Goal: Transaction & Acquisition: Subscribe to service/newsletter

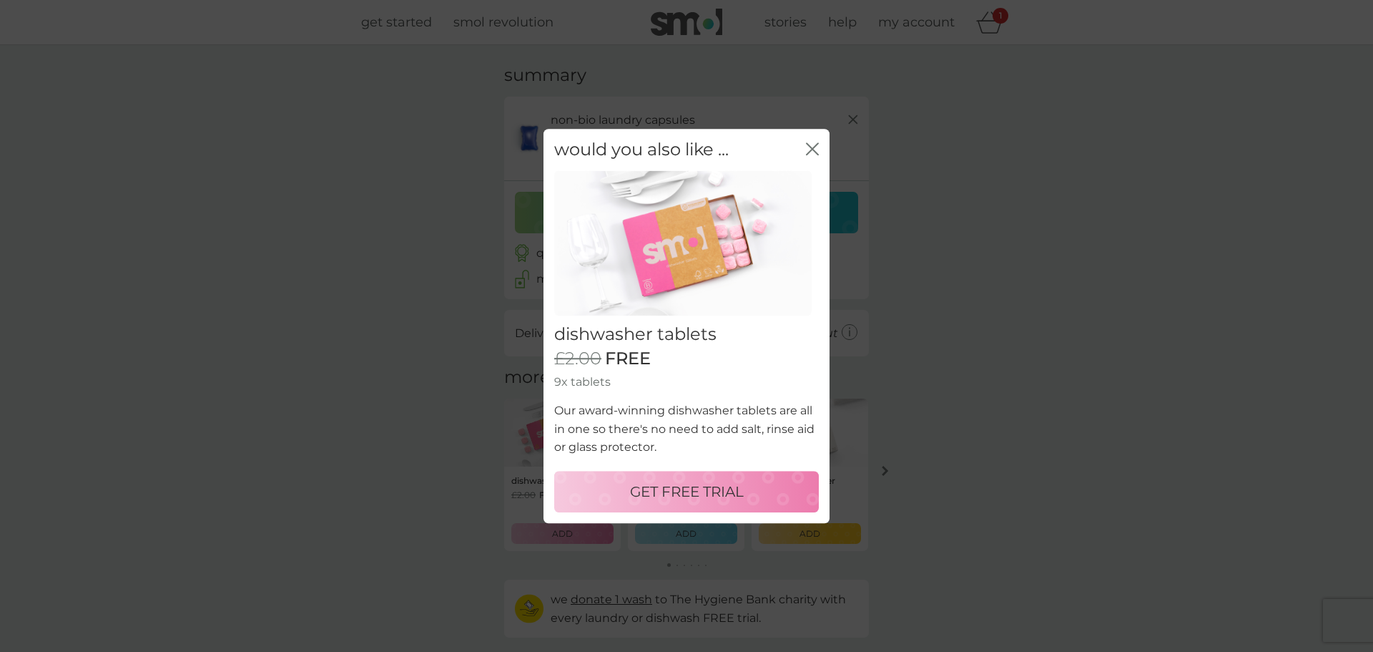
click at [683, 493] on p "GET FREE TRIAL" at bounding box center [687, 491] width 114 height 23
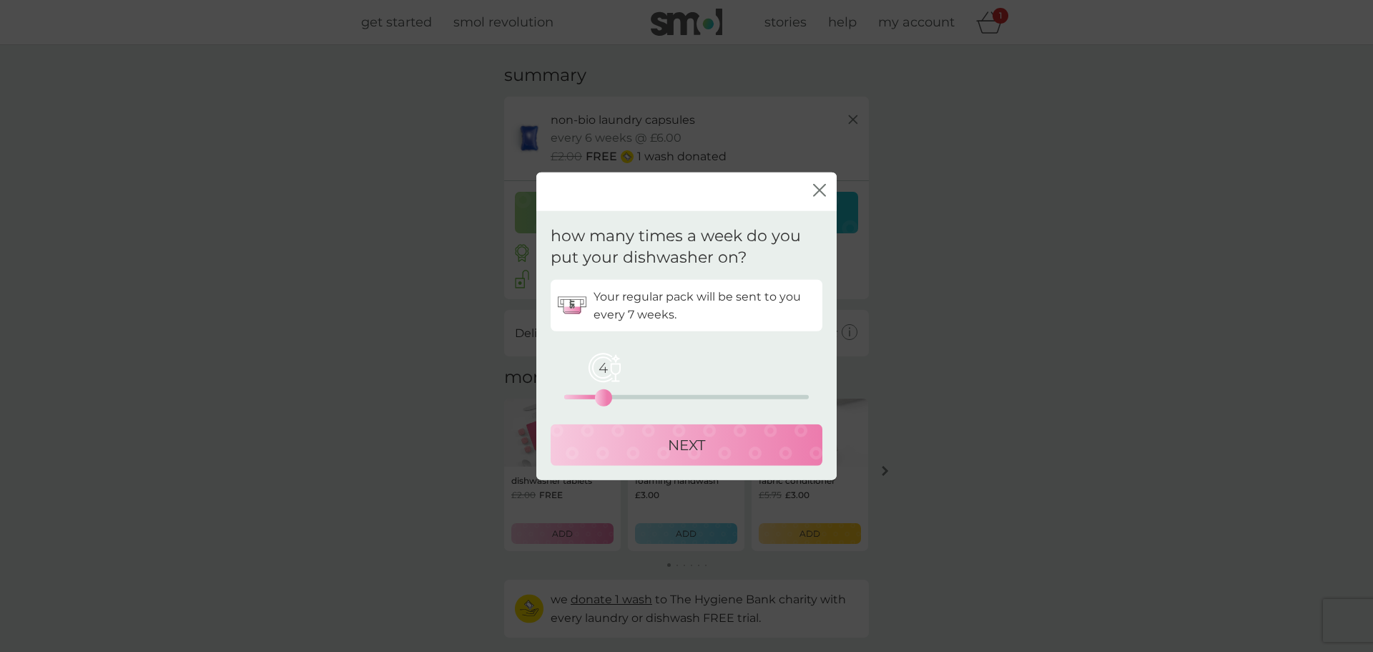
drag, startPoint x: 559, startPoint y: 401, endPoint x: 605, endPoint y: 401, distance: 45.8
click at [605, 401] on div "4" at bounding box center [604, 398] width 6 height 6
click at [701, 443] on p "NEXT" at bounding box center [686, 444] width 37 height 23
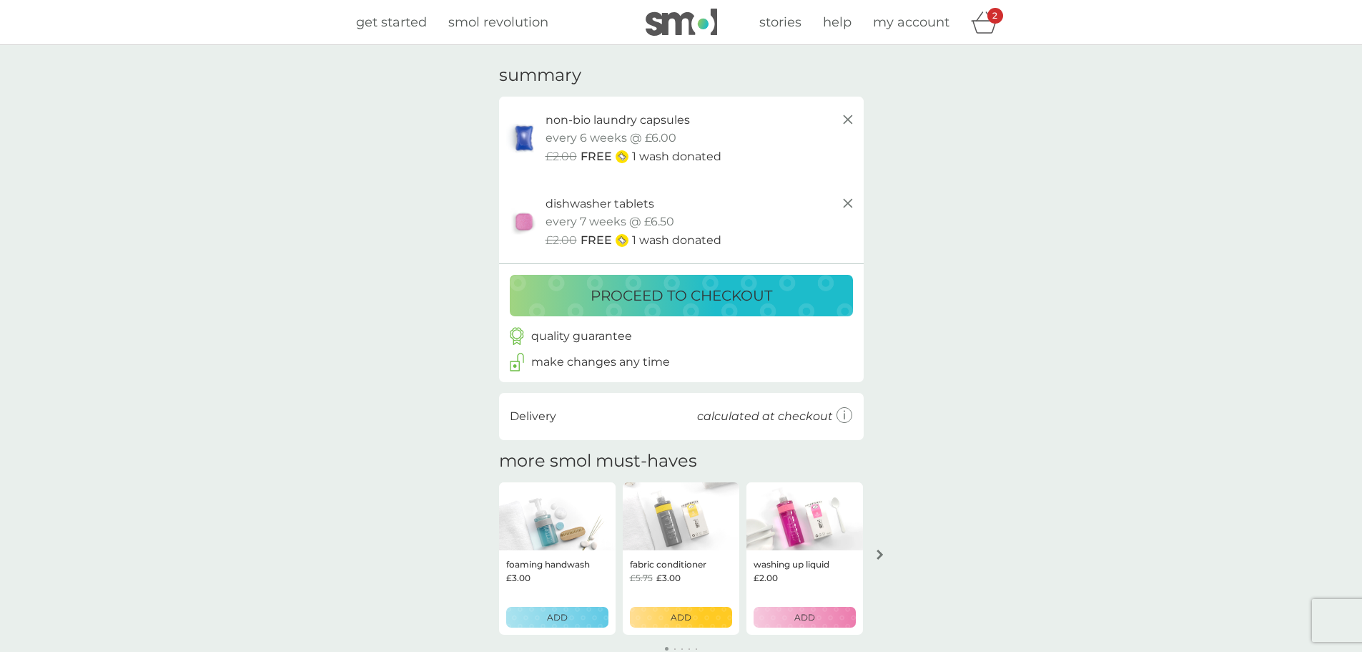
click at [696, 291] on p "proceed to checkout" at bounding box center [682, 295] width 182 height 23
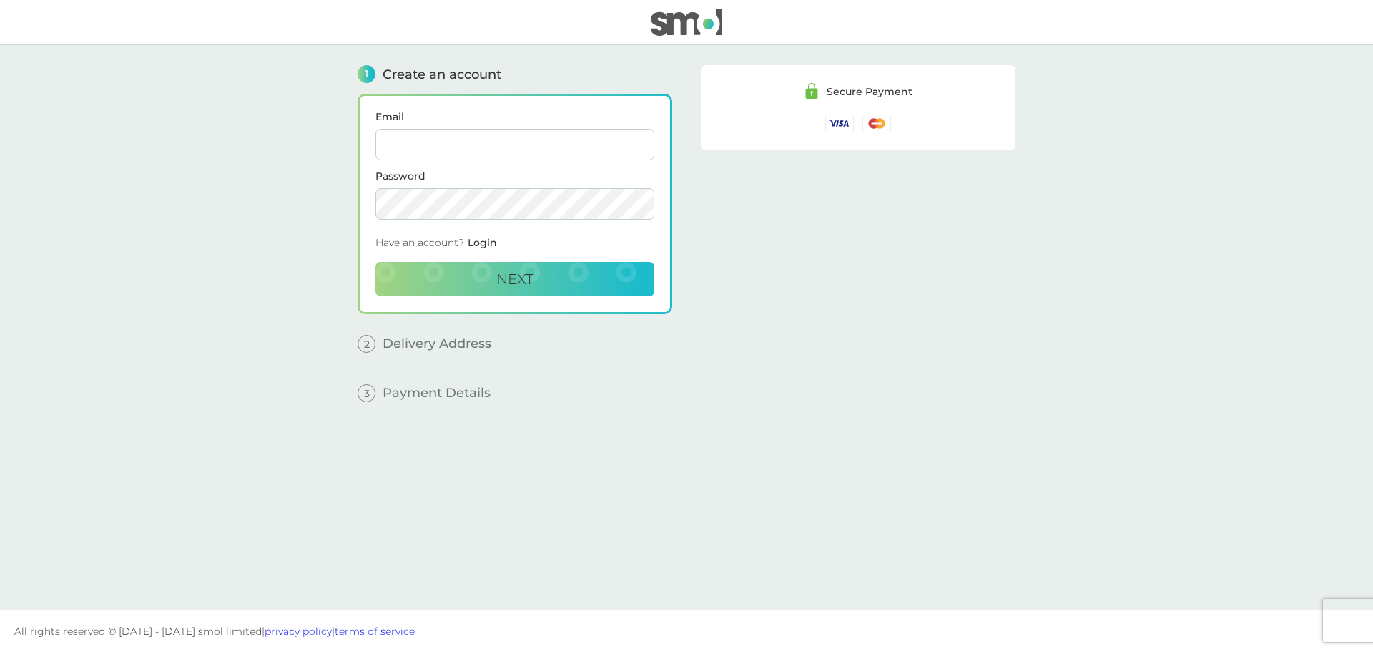
click at [491, 139] on input "Email" at bounding box center [514, 144] width 279 height 31
click at [418, 147] on input "Email" at bounding box center [514, 144] width 279 height 31
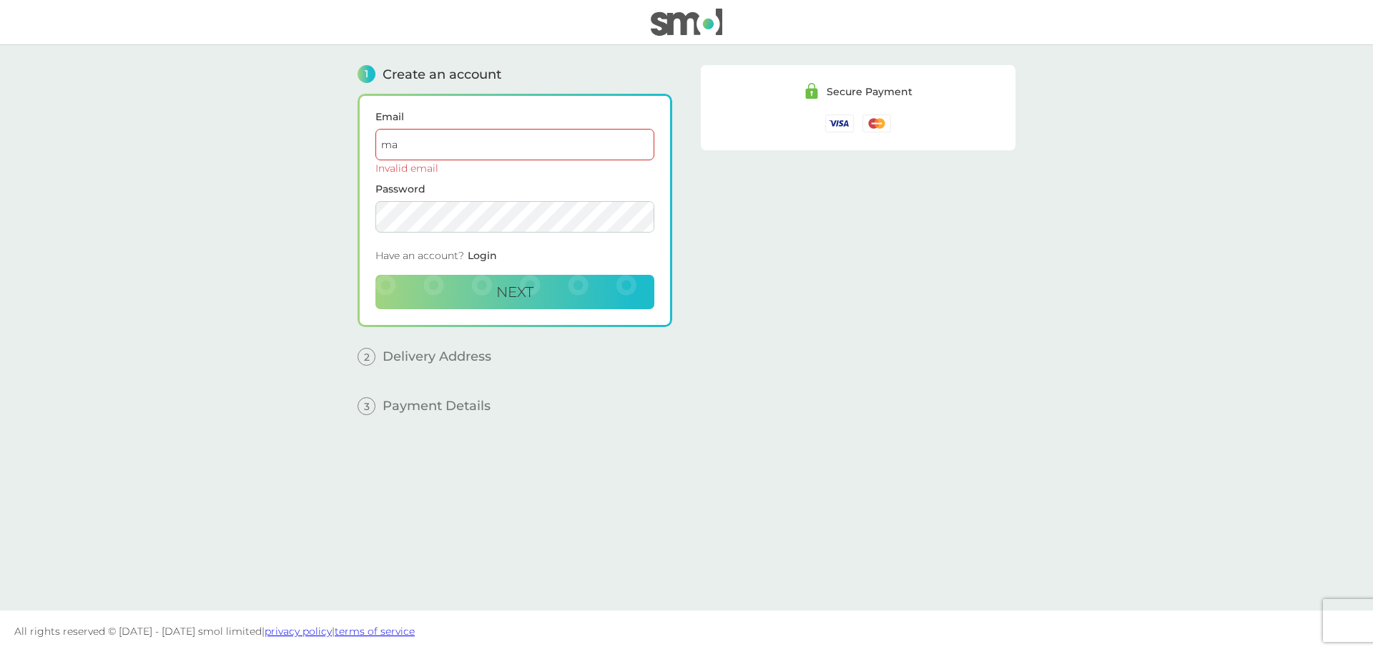
type input "[EMAIL_ADDRESS][DOMAIN_NAME]"
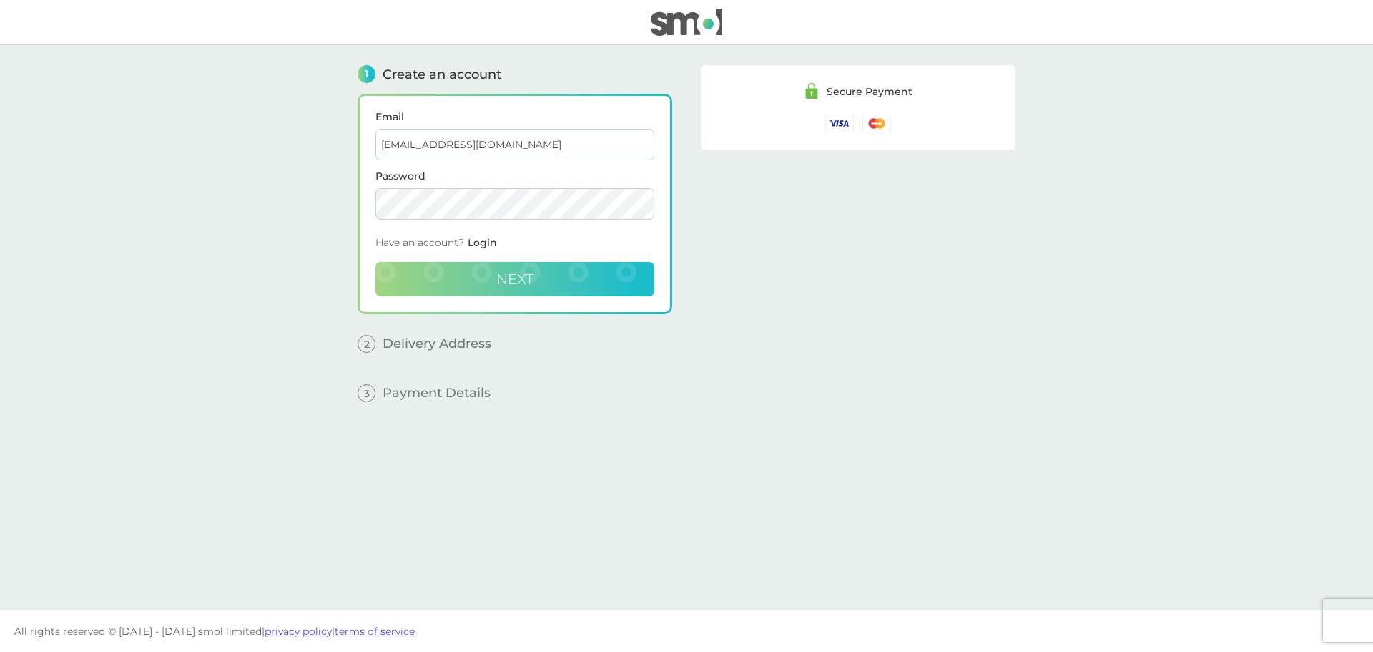
click at [526, 280] on span "Next" at bounding box center [514, 278] width 37 height 17
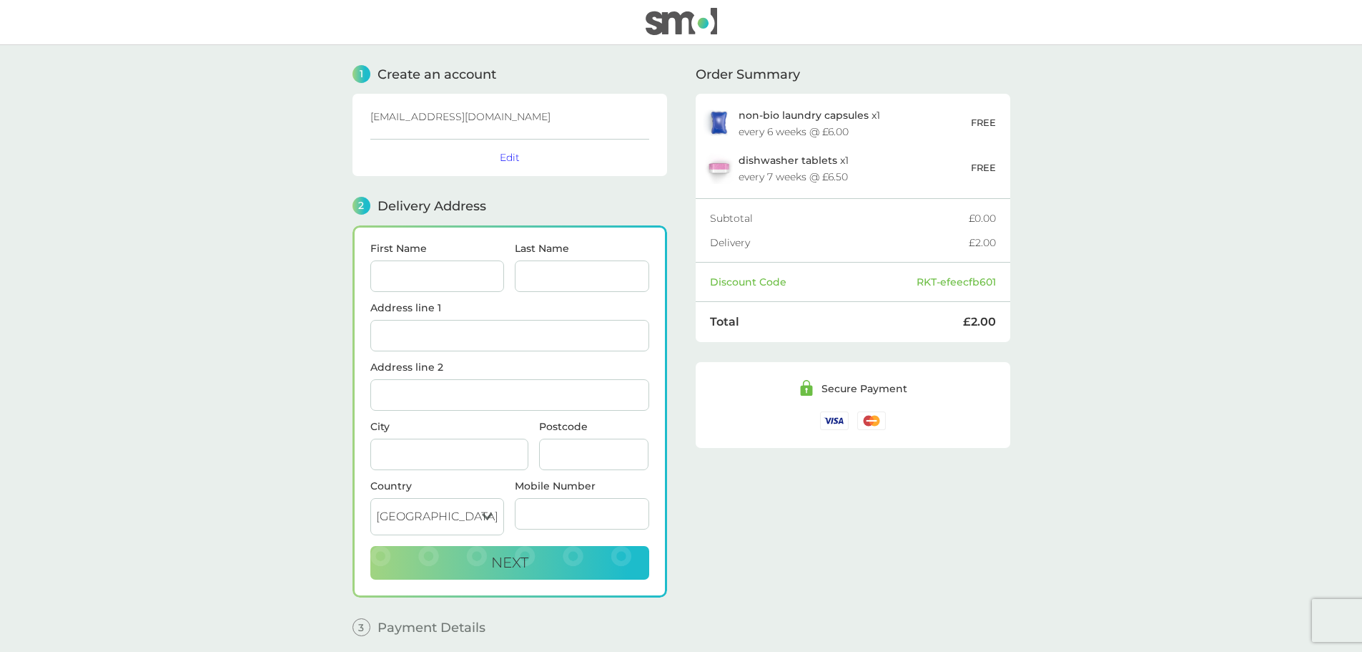
click at [448, 275] on input "First Name" at bounding box center [437, 275] width 134 height 31
type input "Malin"
click at [545, 272] on input "Last Name" at bounding box center [582, 275] width 134 height 31
type input "[PERSON_NAME]"
click at [447, 324] on input "Address line 1" at bounding box center [509, 335] width 279 height 31
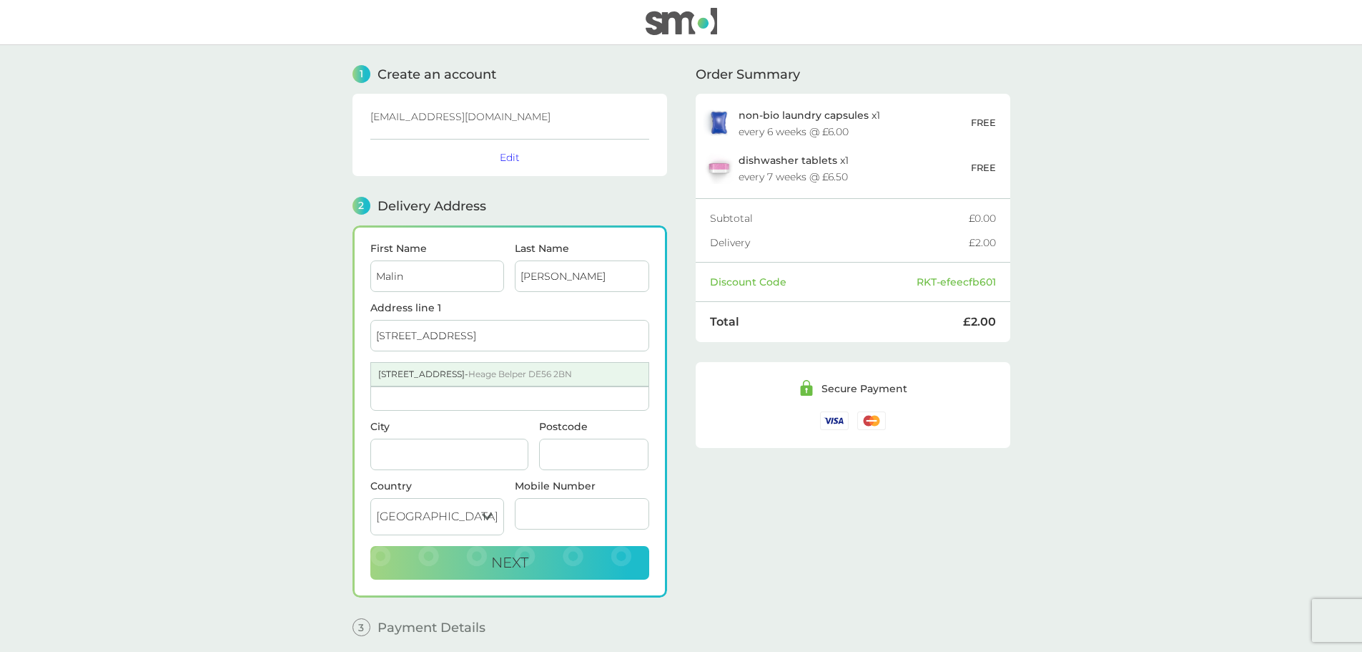
click at [486, 374] on span "Heage Belper DE56 2BN" at bounding box center [520, 373] width 104 height 11
type input "[STREET_ADDRESS]"
type input "Belper"
type input "DE56 2BN"
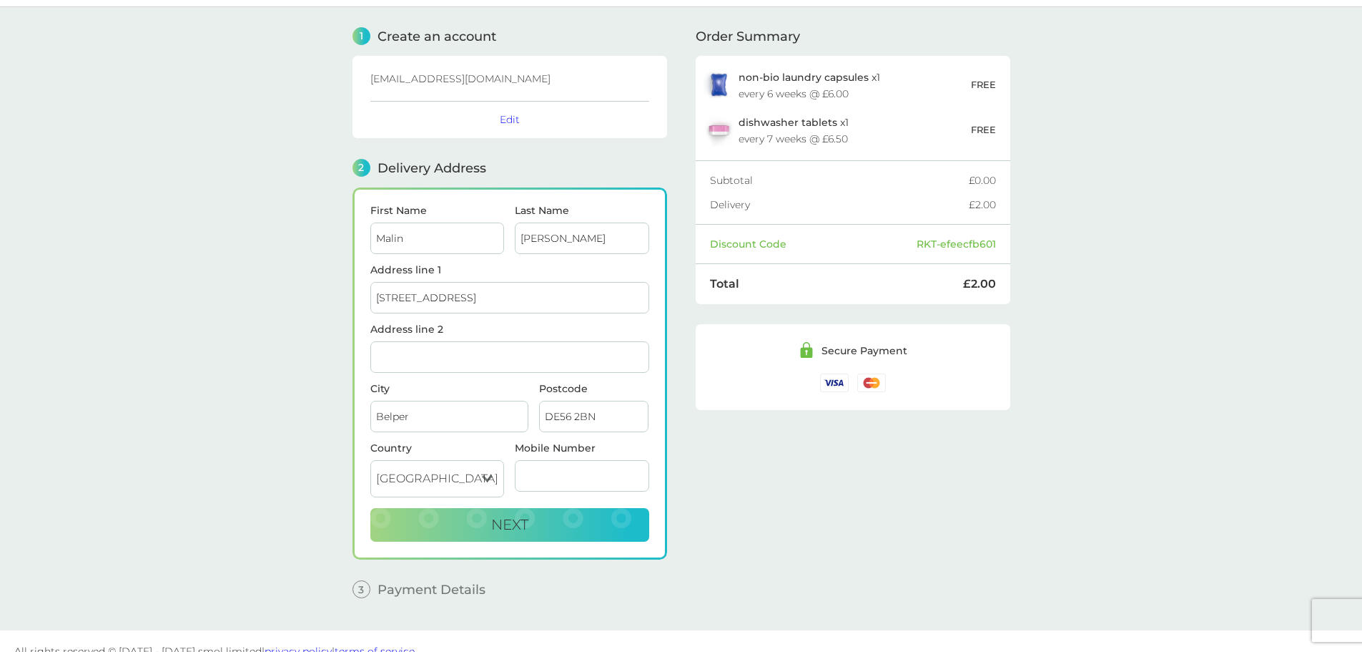
scroll to position [58, 0]
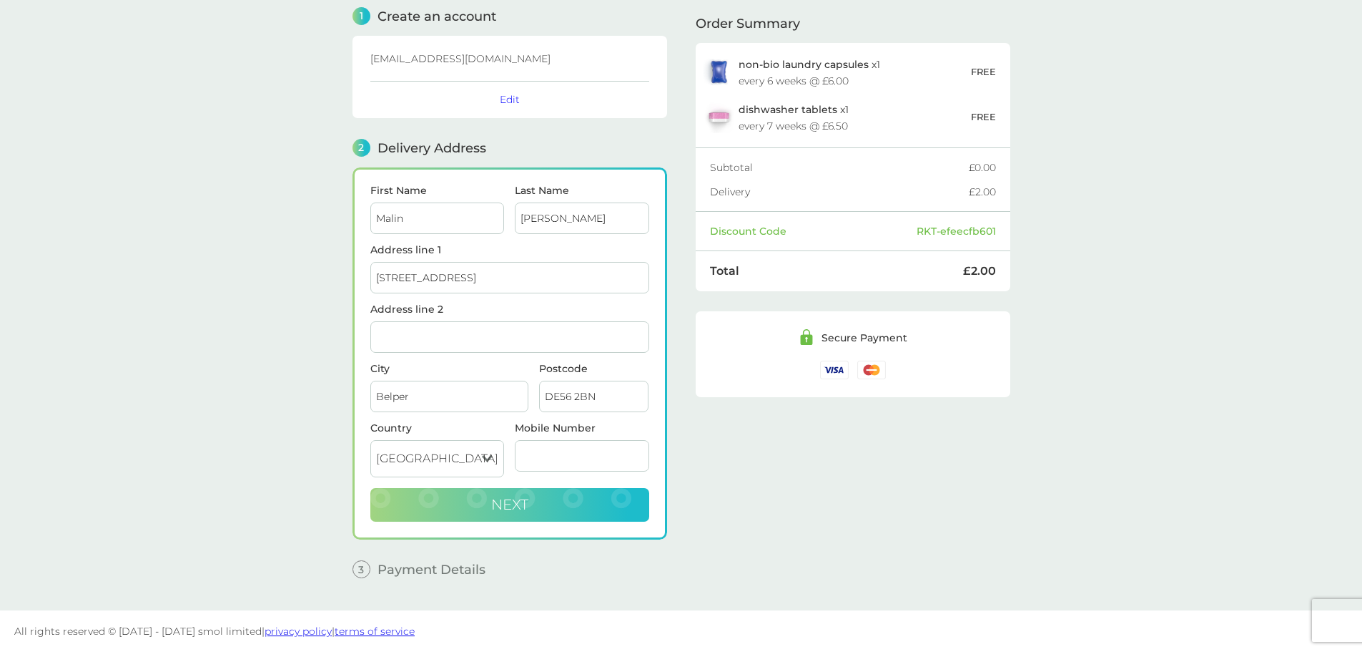
click at [507, 502] on span "Next" at bounding box center [509, 504] width 37 height 17
type input "07894351710"
click at [526, 497] on span "Next" at bounding box center [509, 504] width 37 height 17
checkbox input "true"
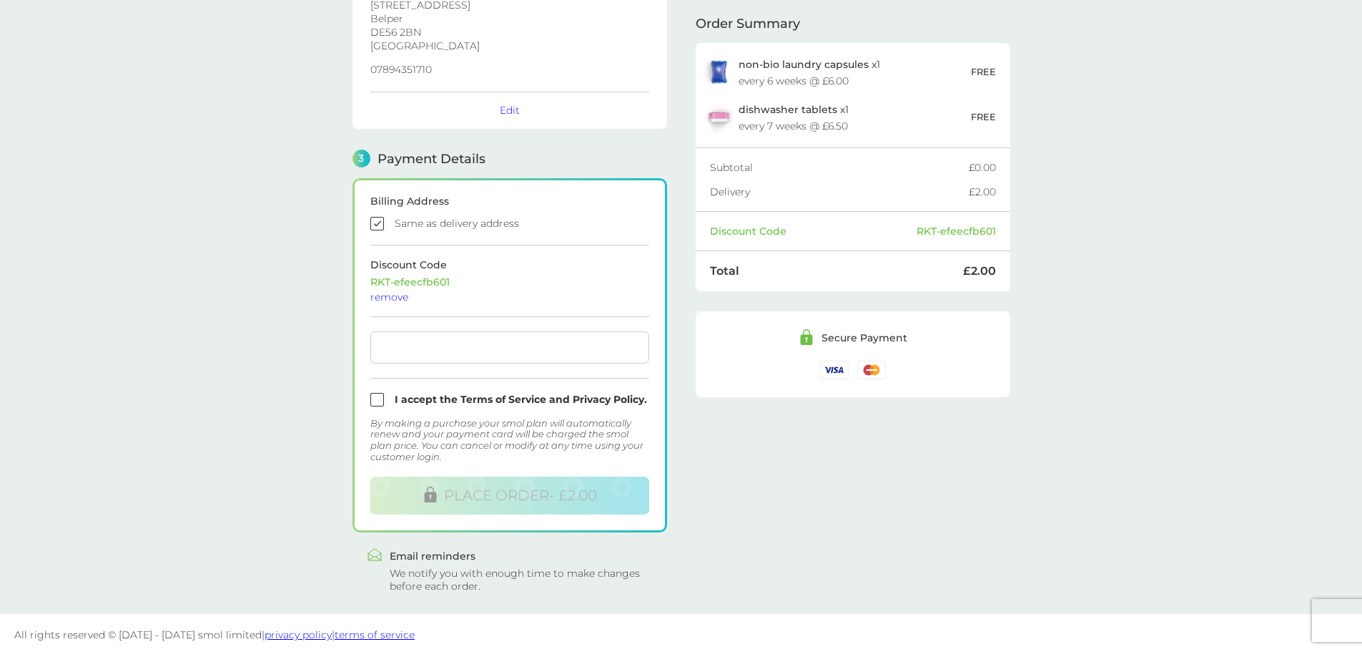
scroll to position [270, 0]
